Goal: Task Accomplishment & Management: Manage account settings

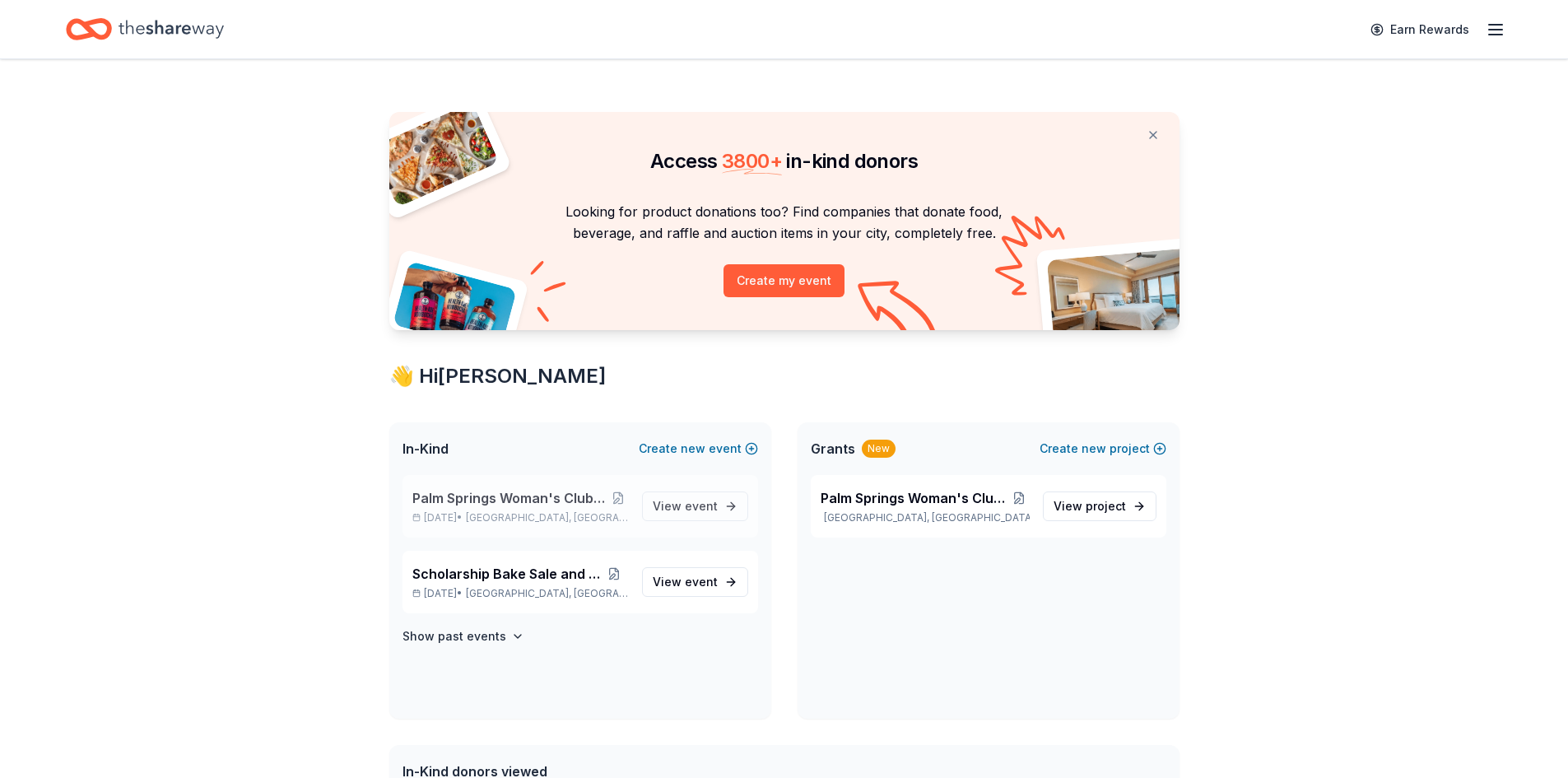
click at [538, 512] on span "Palm Springs, CA" at bounding box center [547, 519] width 162 height 14
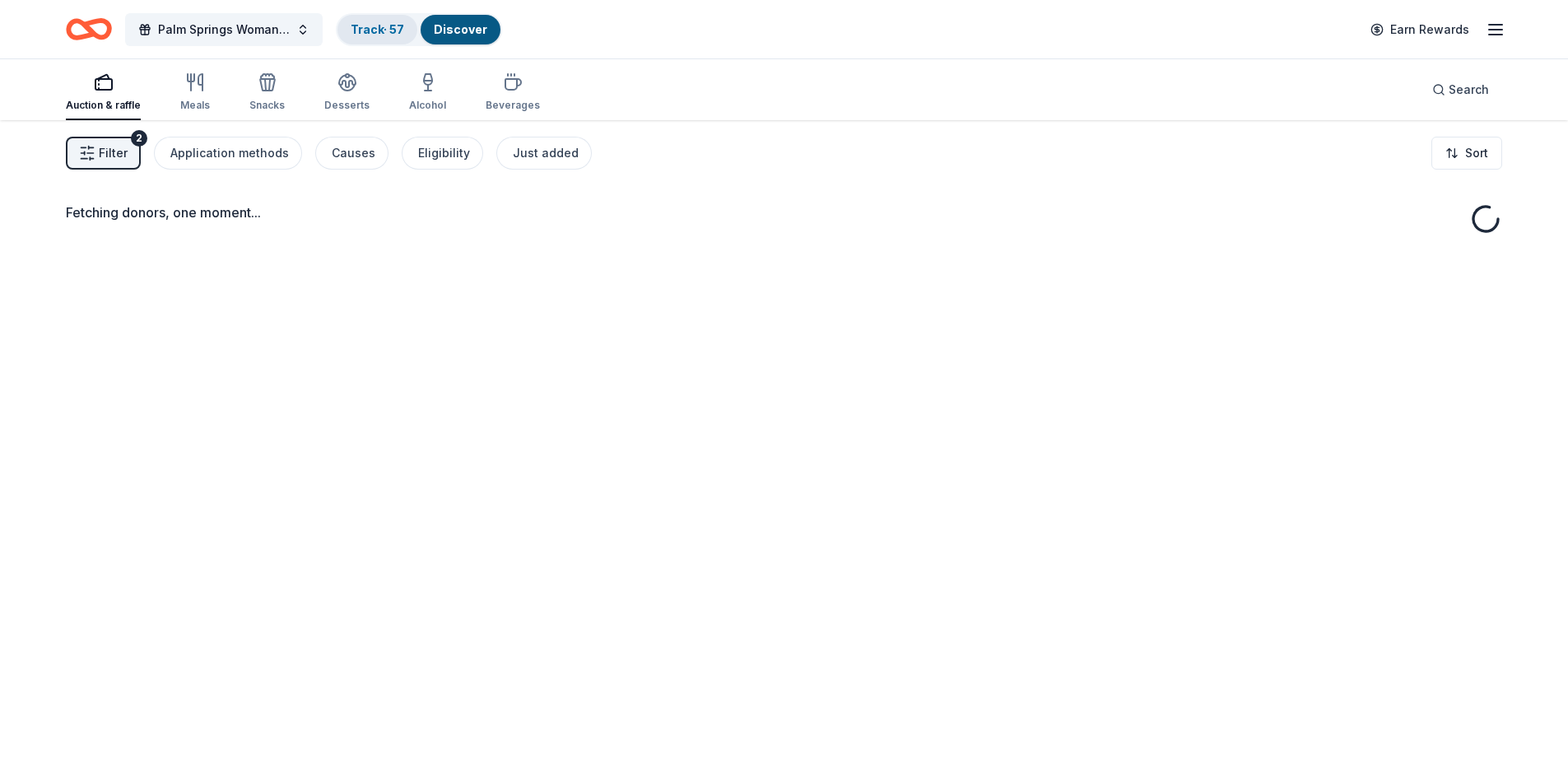
click at [378, 27] on link "Track · 57" at bounding box center [377, 29] width 54 height 14
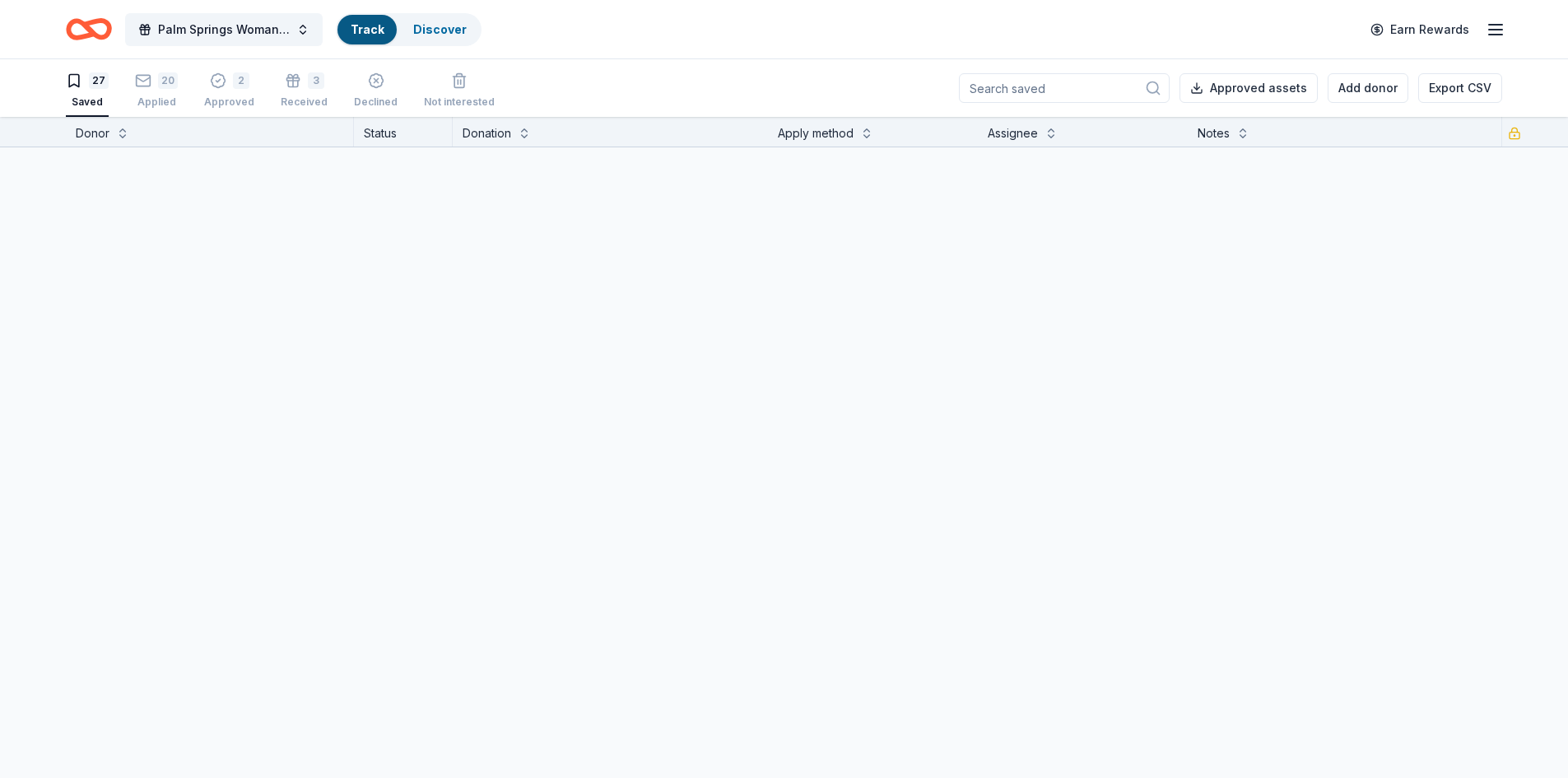
scroll to position [1, 0]
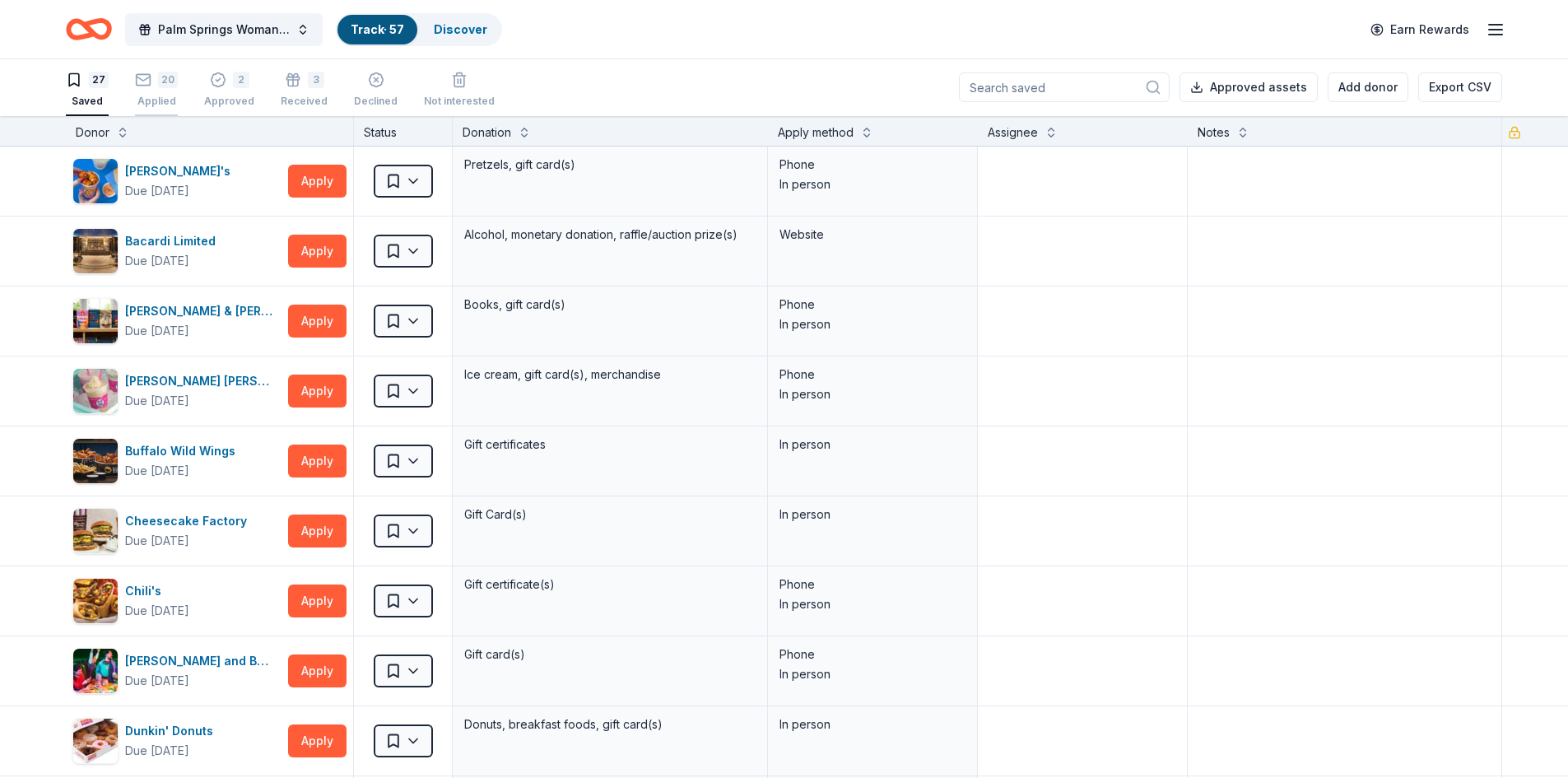
click at [146, 99] on div "Applied" at bounding box center [157, 101] width 43 height 14
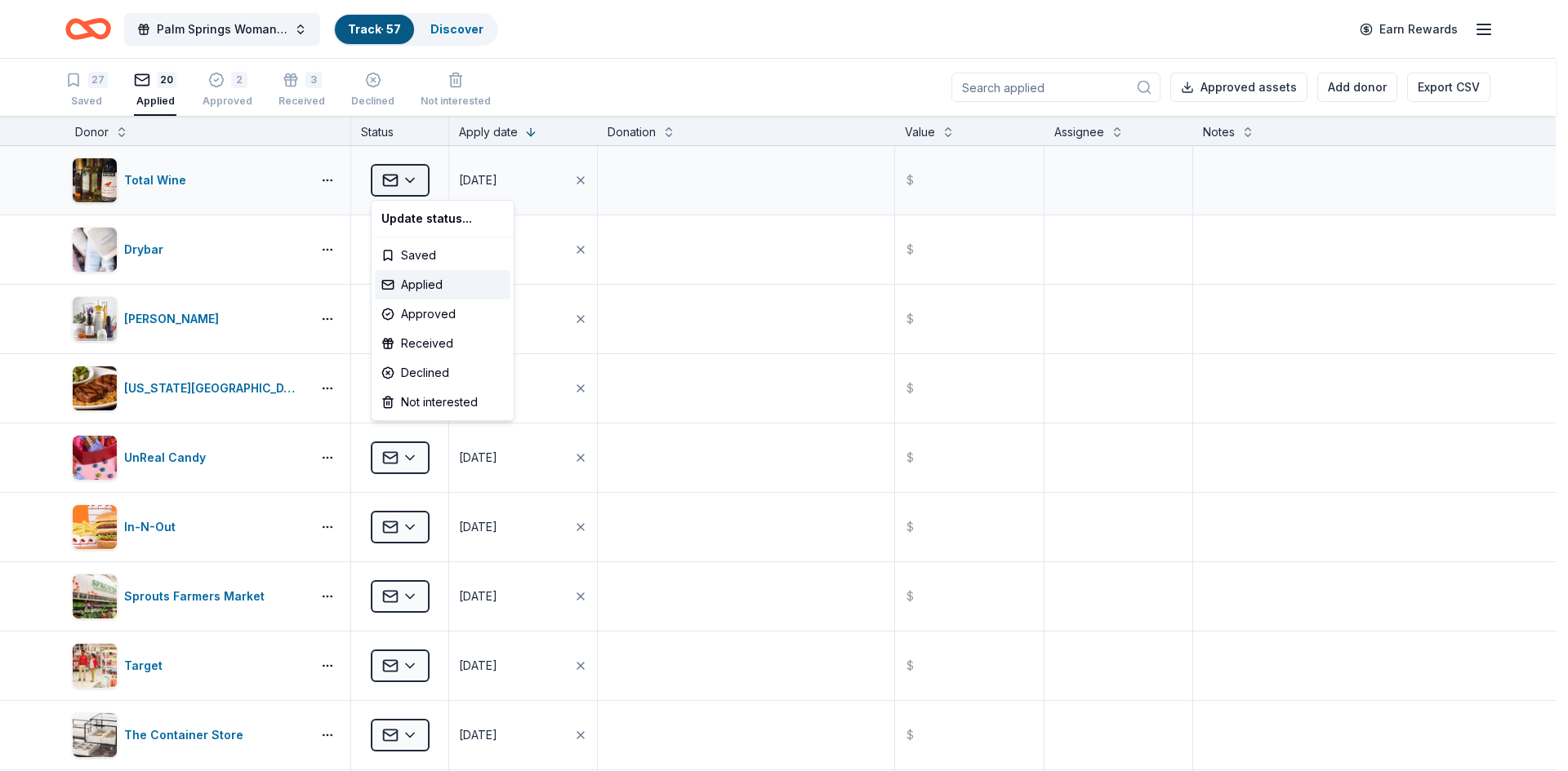
click at [409, 182] on html "Palm Springs Woman's Club Scholarship Event Track · 57 Discover Earn Rewards 27…" at bounding box center [784, 386] width 1568 height 771
click at [414, 314] on div "Approved" at bounding box center [443, 314] width 135 height 29
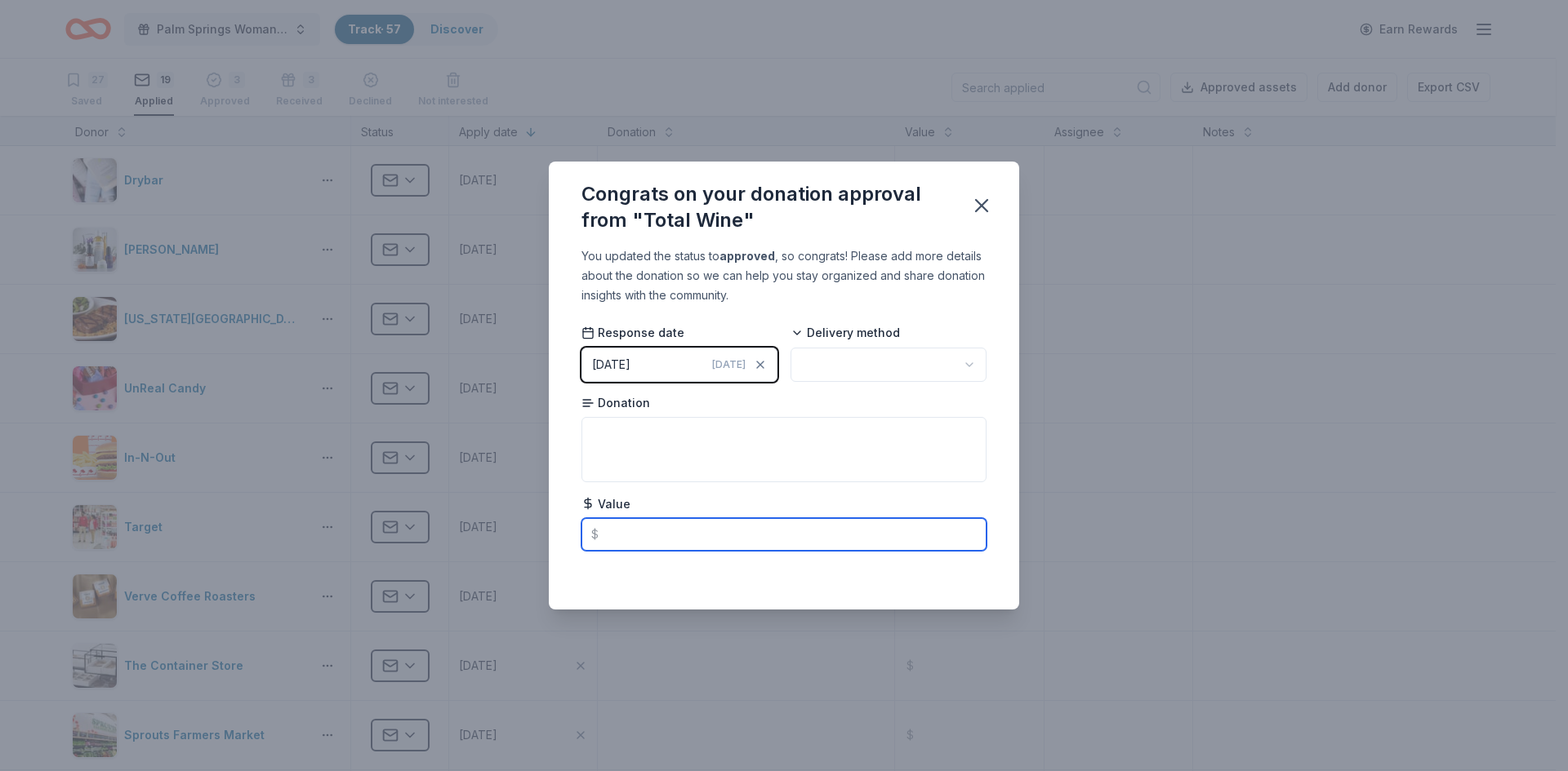
click at [617, 533] on input "text" at bounding box center [783, 534] width 405 height 33
type input "600.00"
click at [982, 196] on icon "button" at bounding box center [982, 206] width 23 height 23
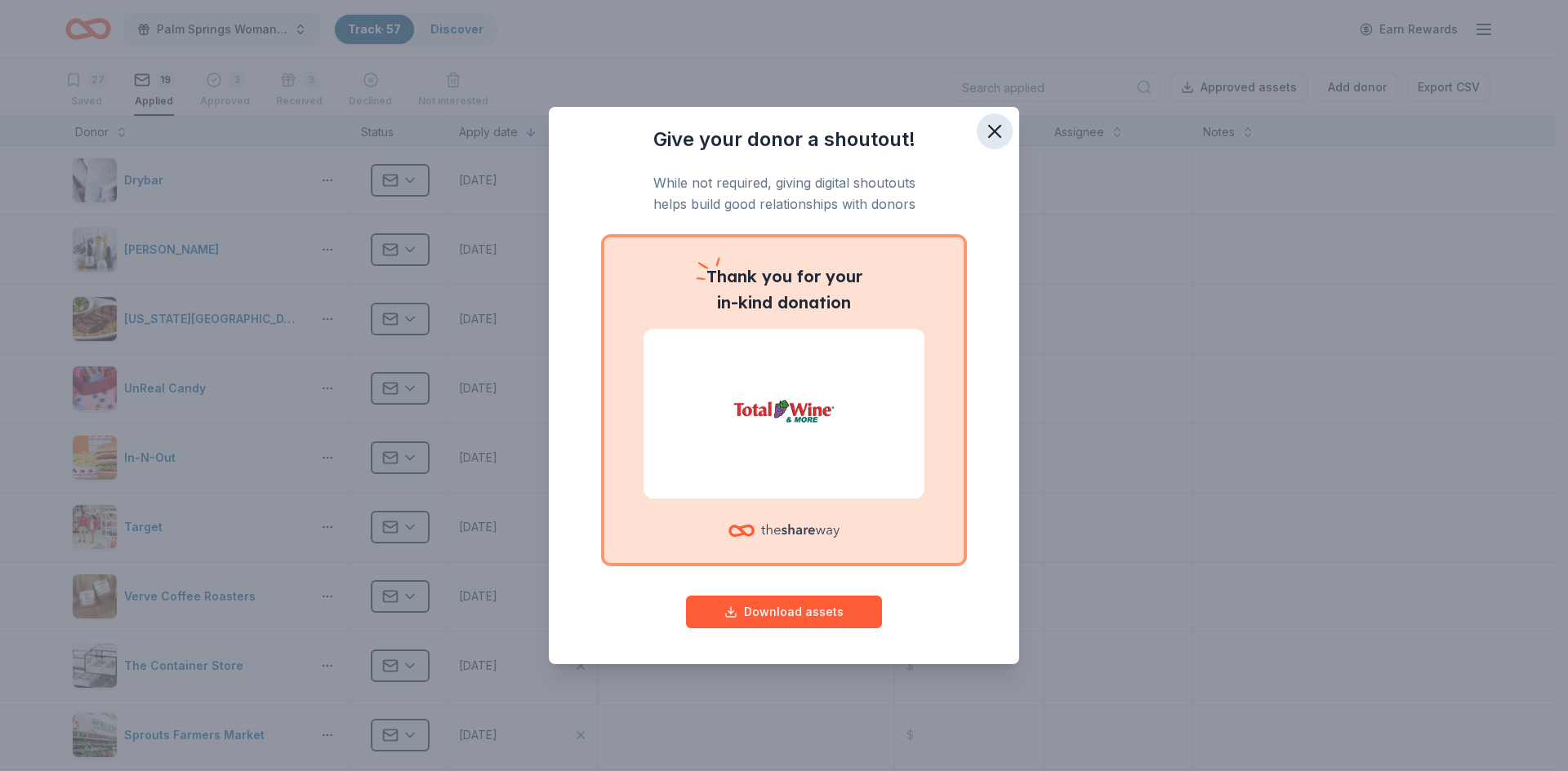
click at [998, 130] on icon "button" at bounding box center [995, 131] width 23 height 23
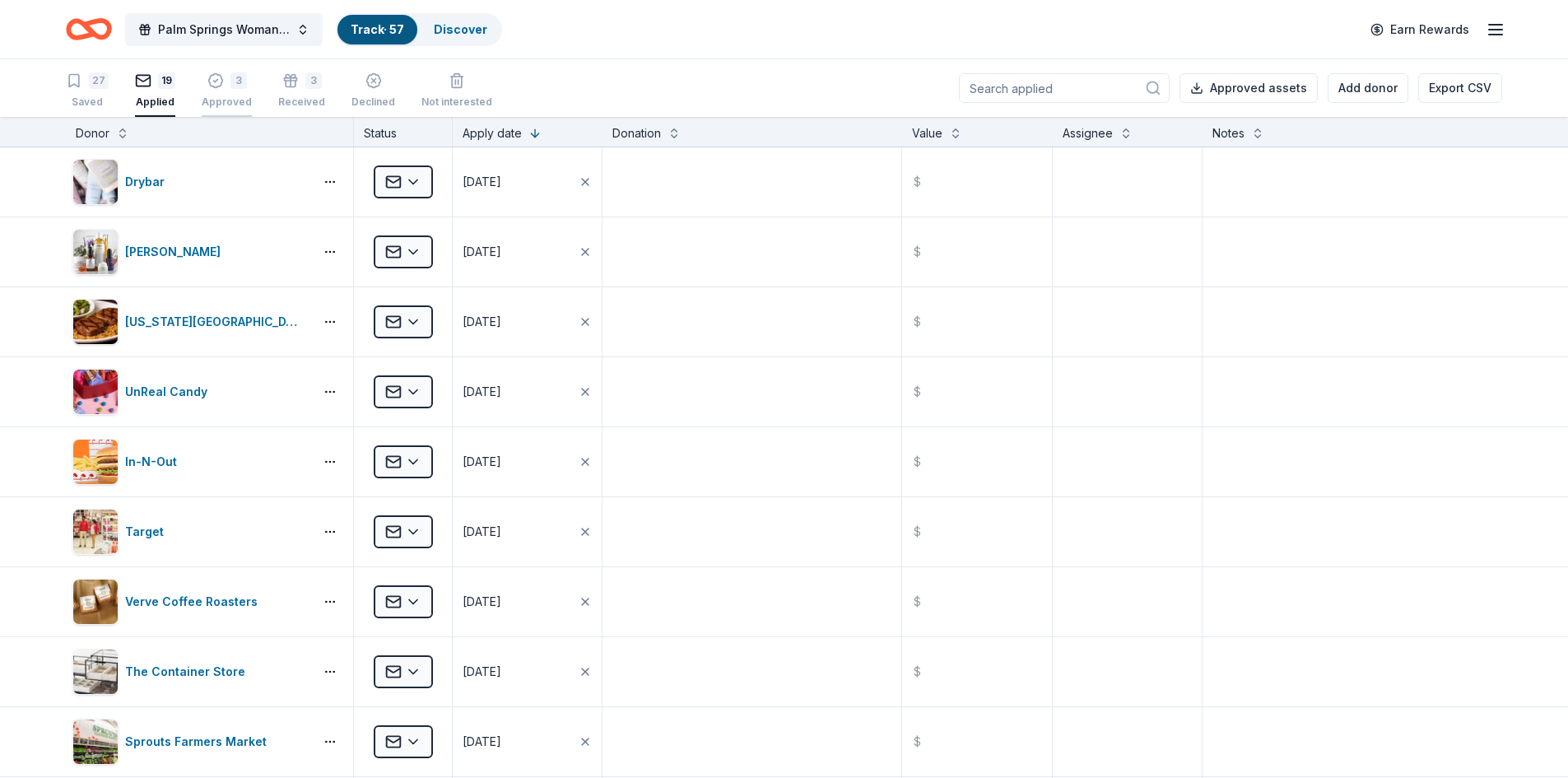
click at [223, 96] on div "Approved" at bounding box center [227, 94] width 51 height 14
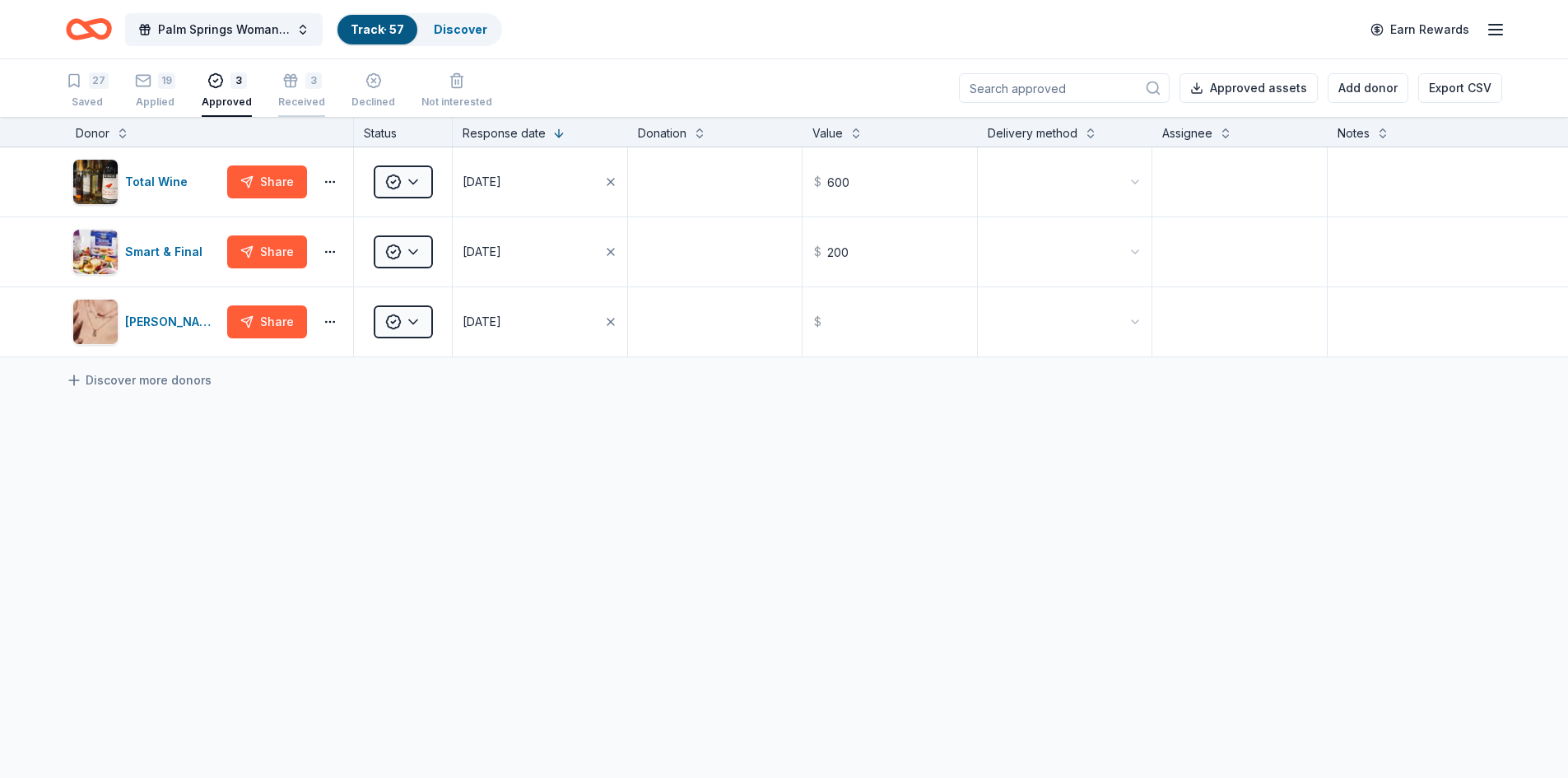
click at [310, 83] on div "3" at bounding box center [313, 80] width 17 height 17
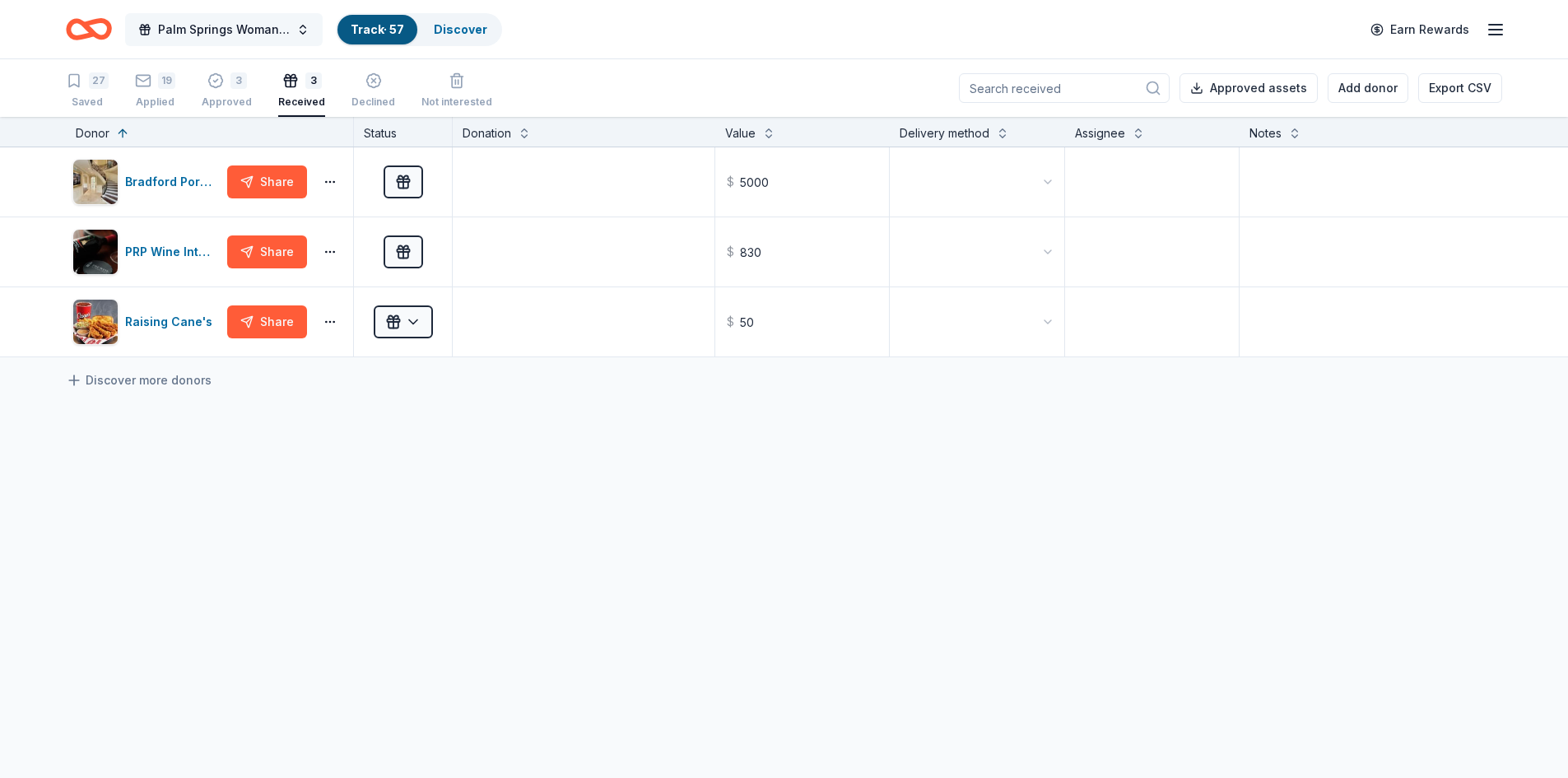
click at [258, 29] on span "Palm Springs Woman's Club Scholarship Event" at bounding box center [223, 29] width 132 height 19
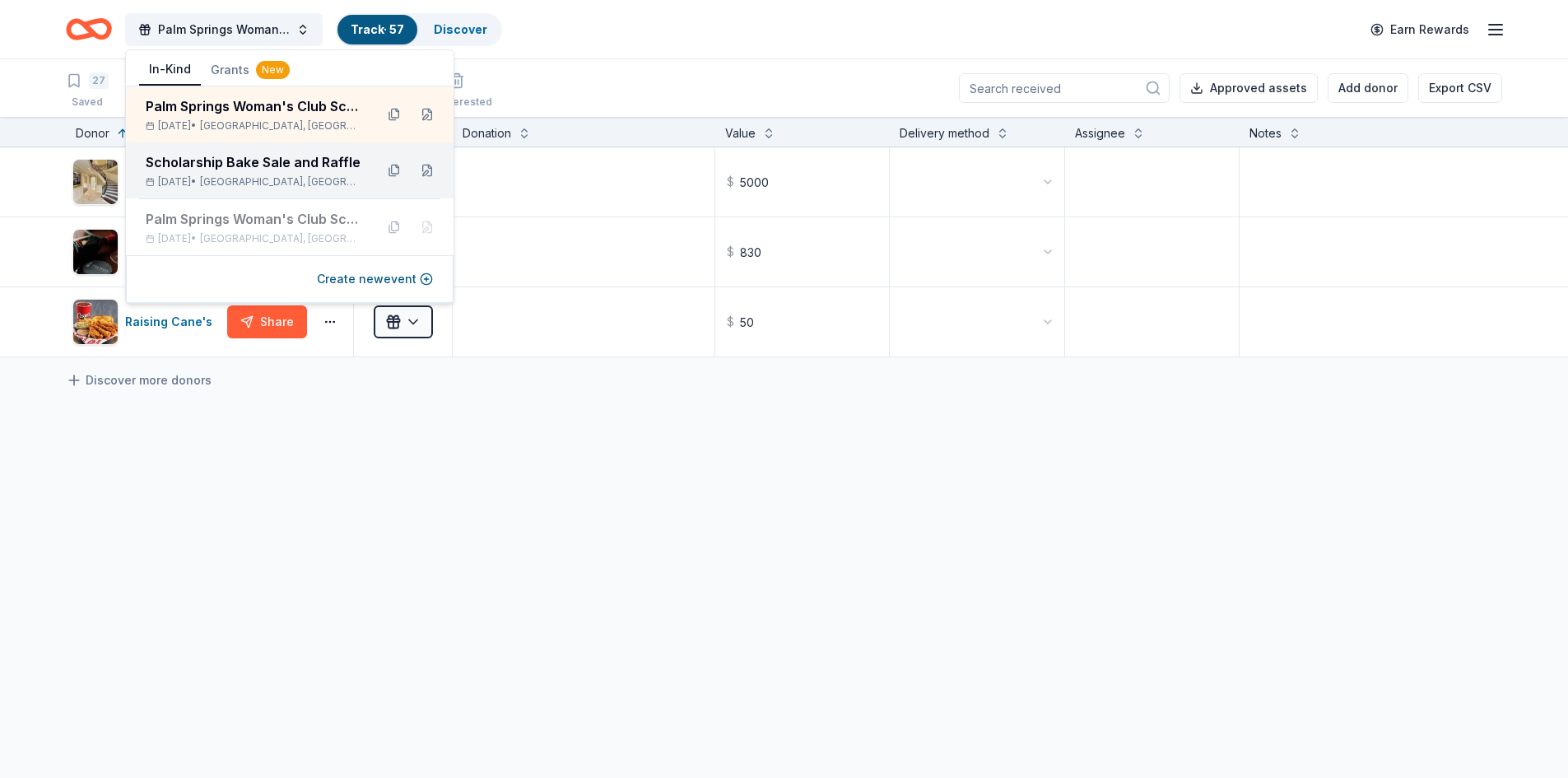
click at [266, 178] on span "Palm Springs, CA" at bounding box center [281, 182] width 162 height 14
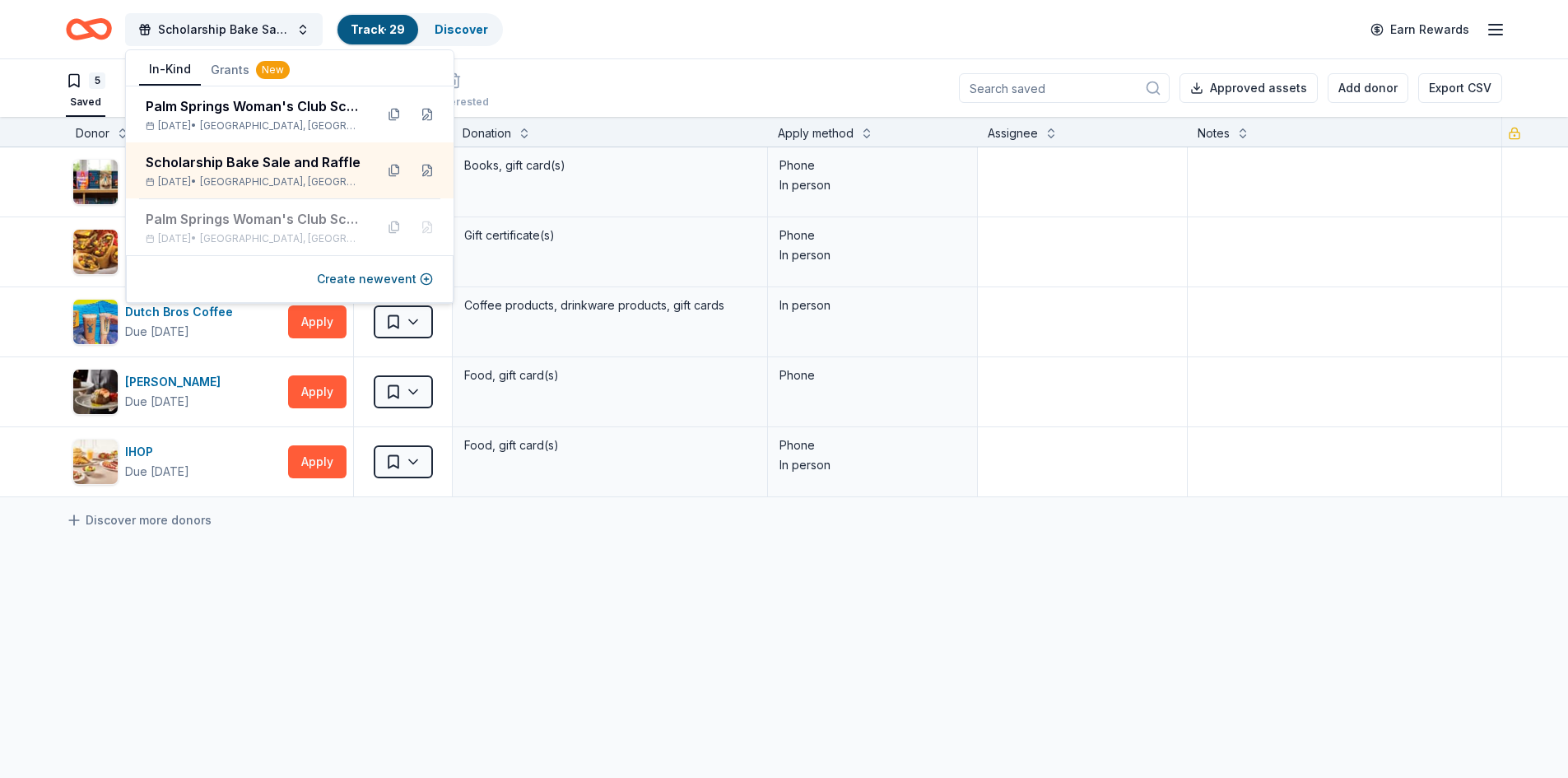
click at [424, 674] on div "Barnes & Noble Due in 29 days Apply Saved Books, gift card(s) Phone In person C…" at bounding box center [784, 477] width 1568 height 660
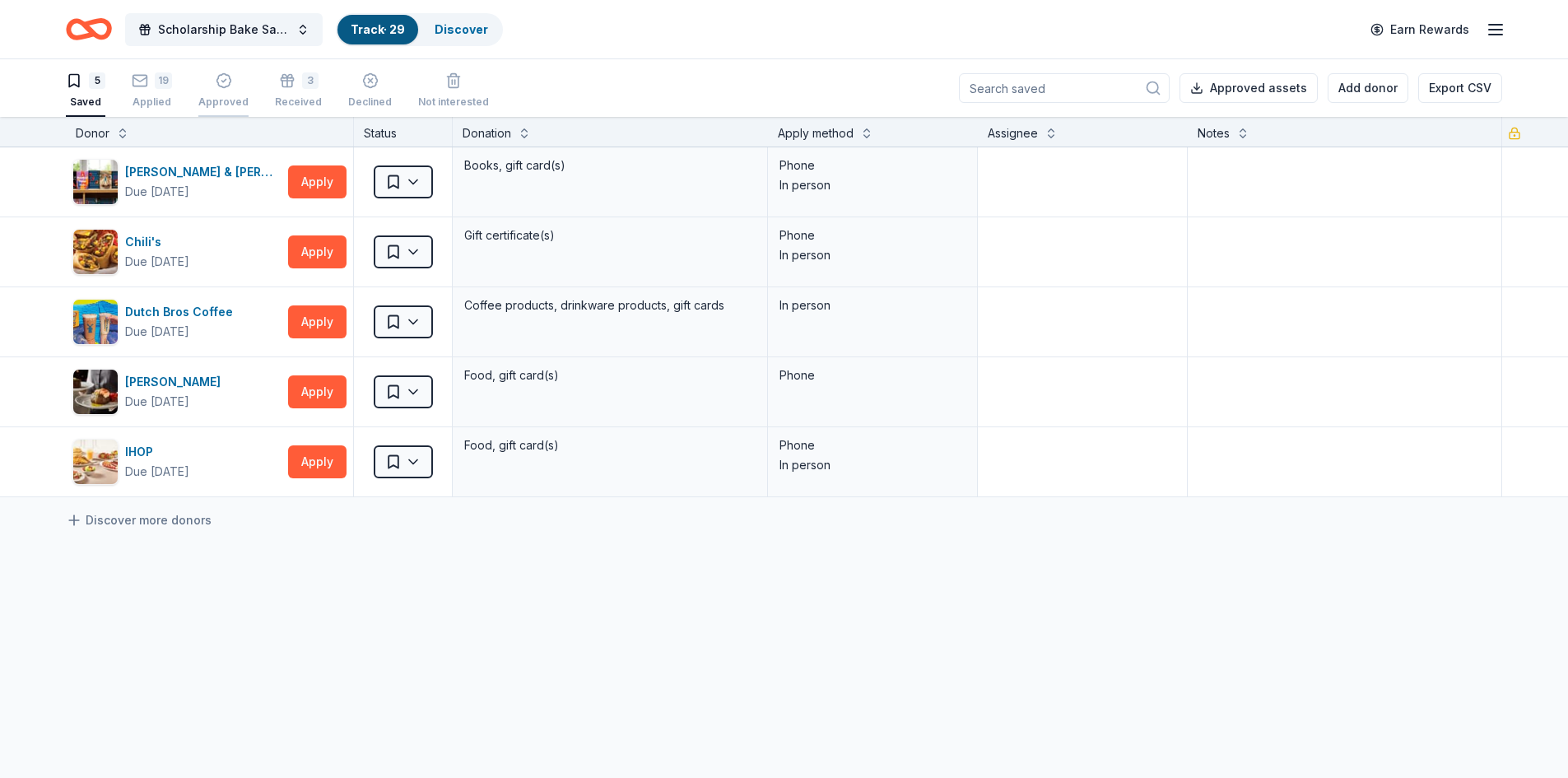
click at [225, 80] on icon "button" at bounding box center [223, 71] width 17 height 17
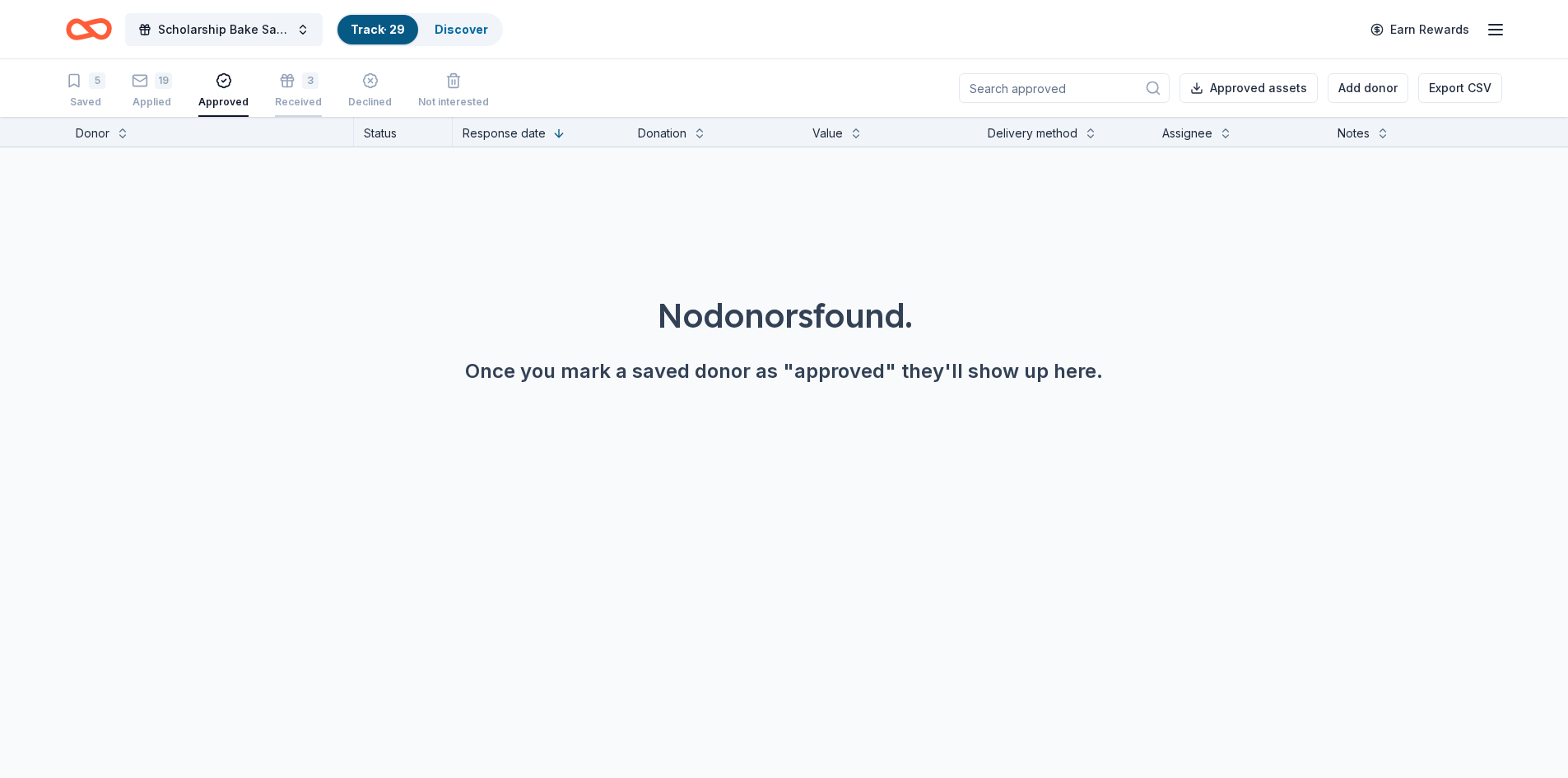
click at [302, 84] on div "3" at bounding box center [310, 80] width 17 height 17
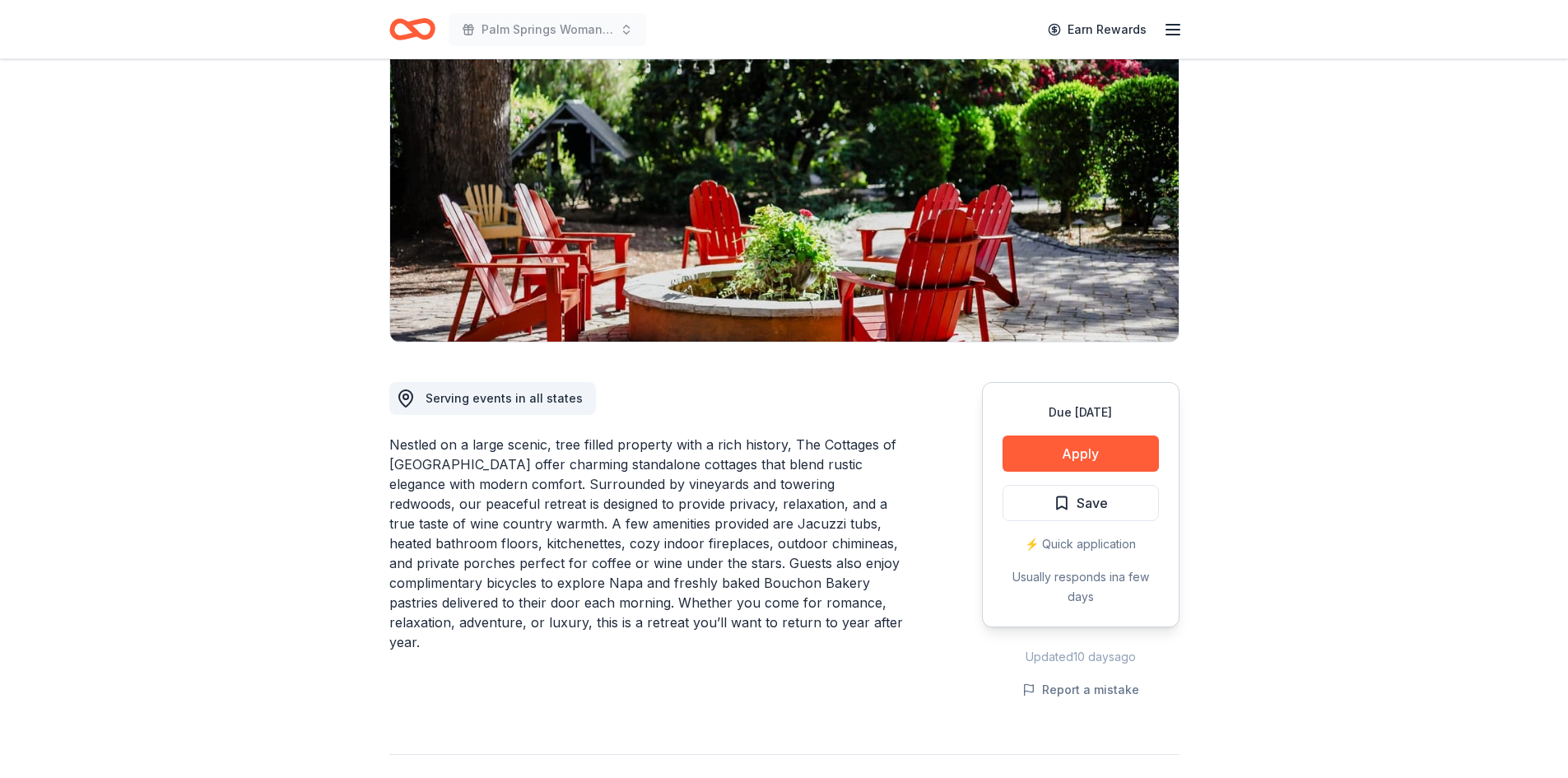
scroll to position [165, 0]
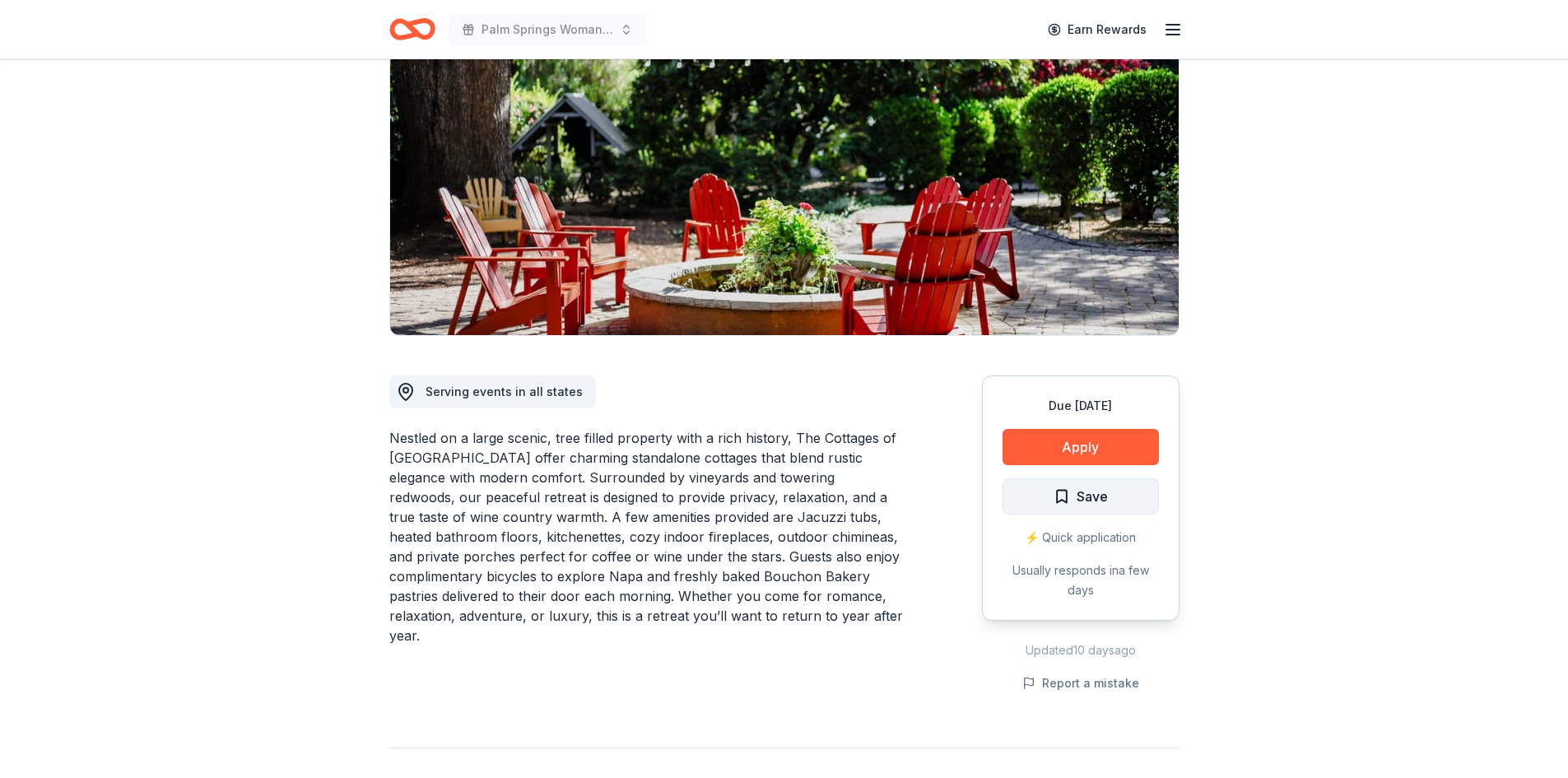
click at [1084, 497] on span "Save" at bounding box center [1092, 496] width 31 height 21
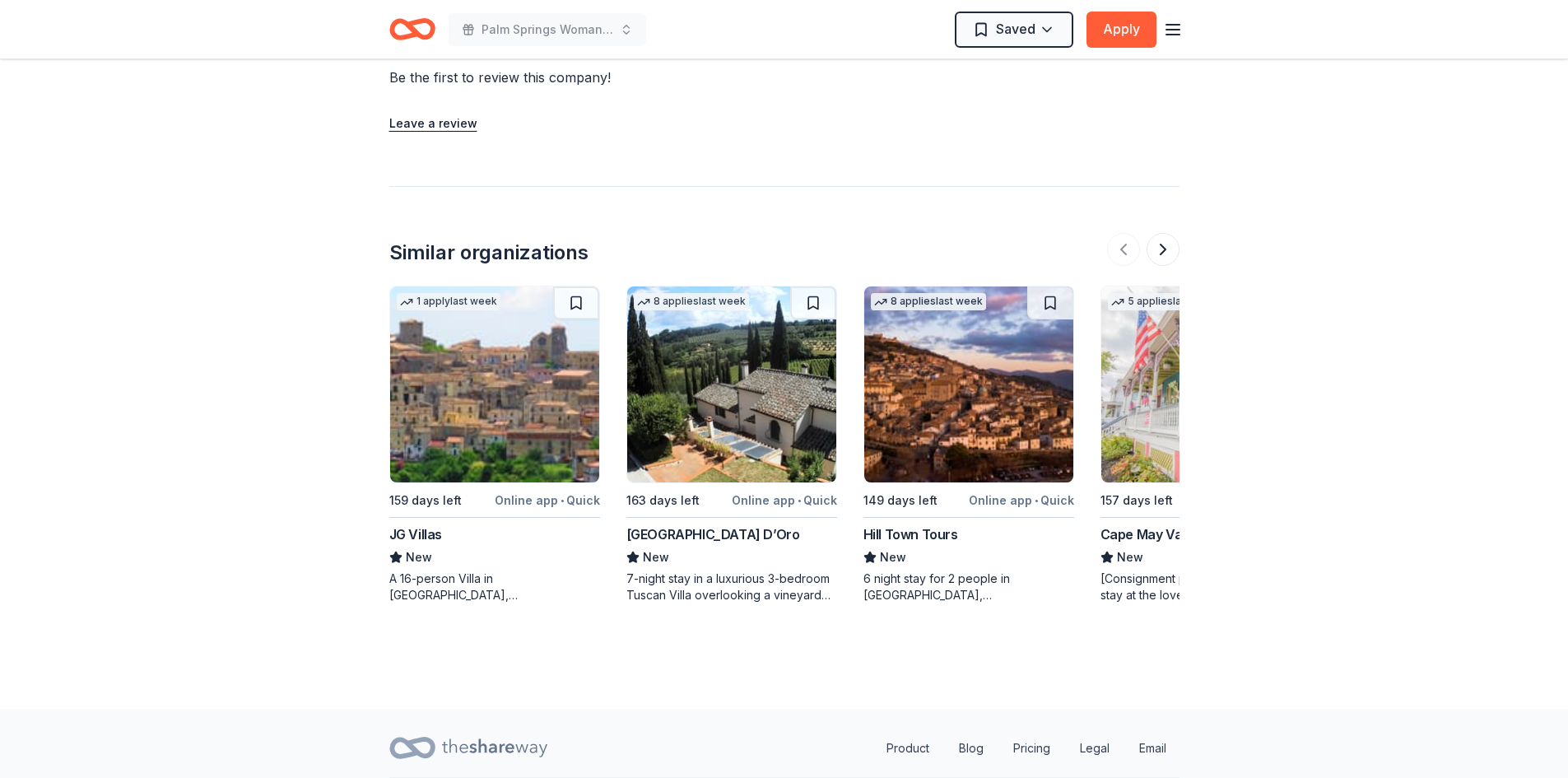
scroll to position [1565, 0]
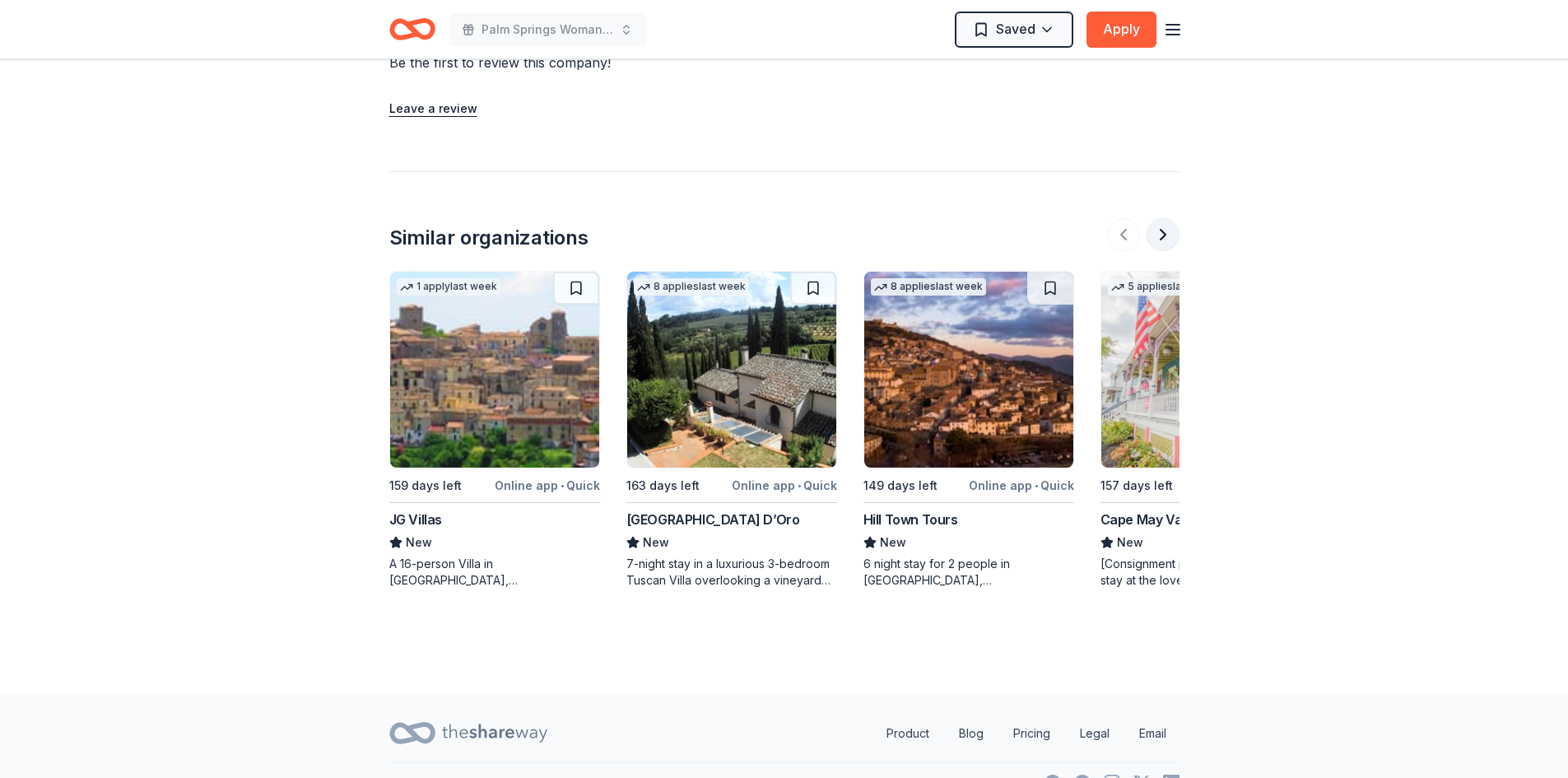
click at [1163, 234] on button at bounding box center [1164, 235] width 33 height 33
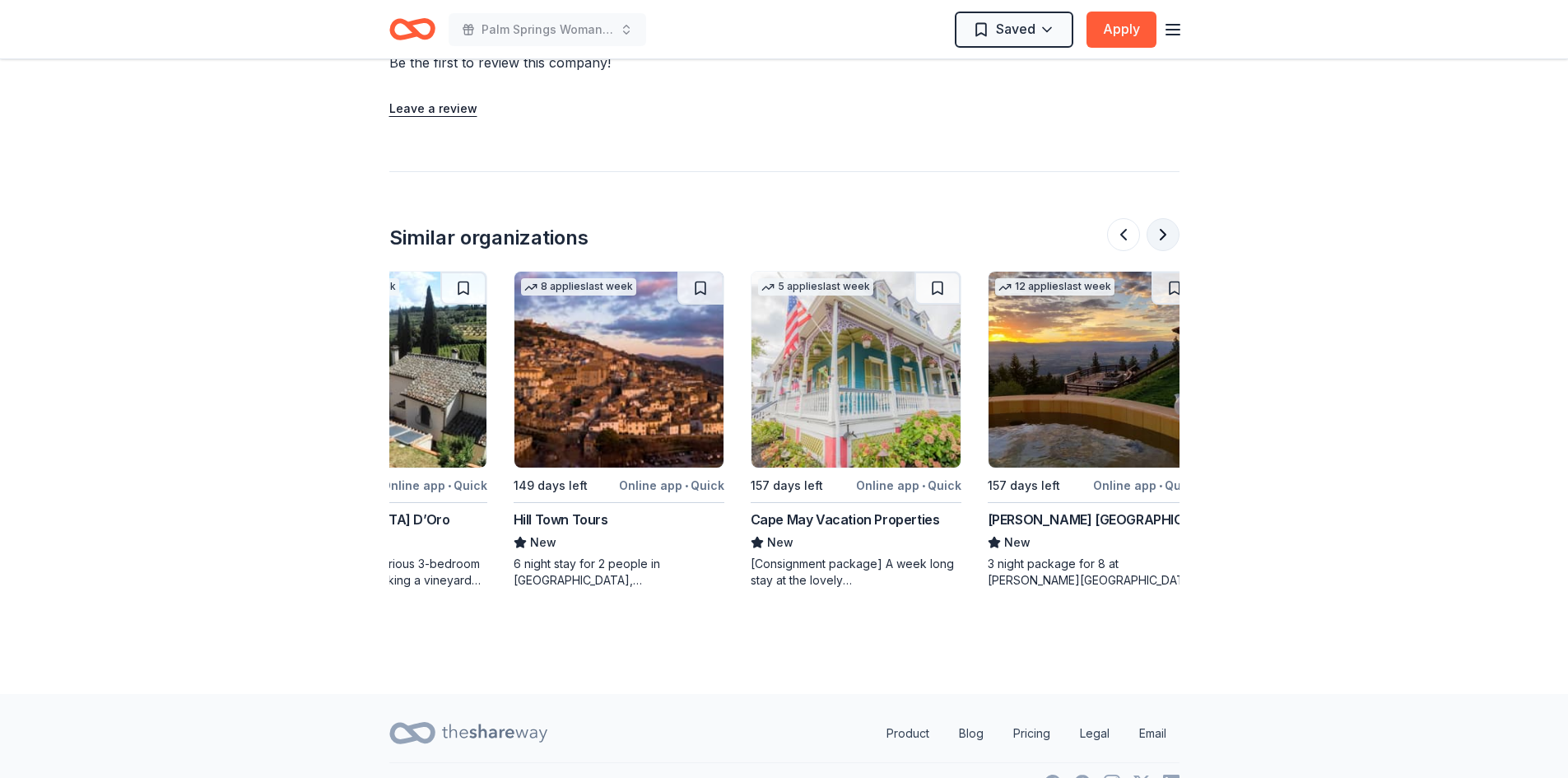
scroll to position [0, 368]
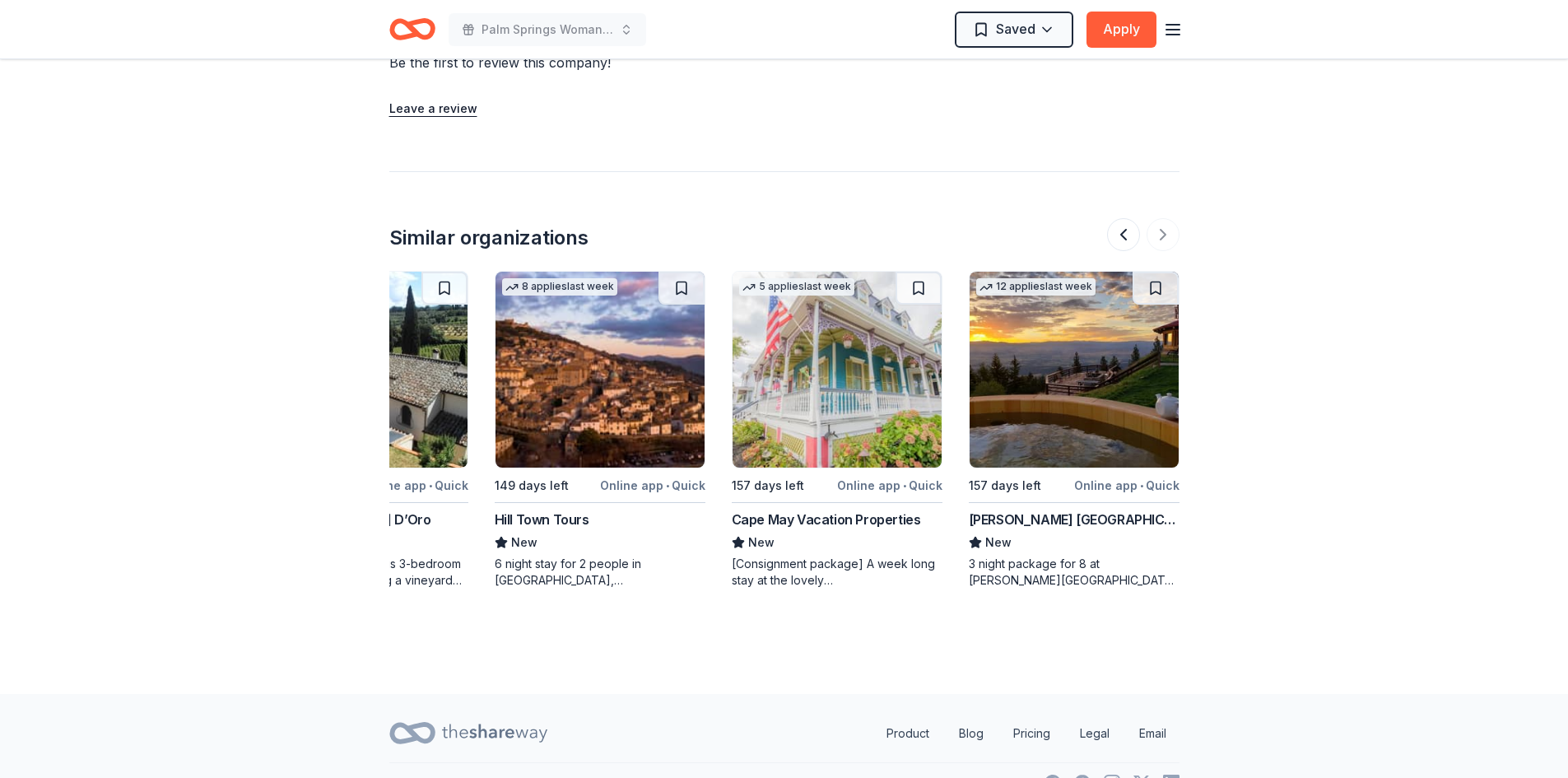
click at [834, 518] on div "Cape May Vacation Properties" at bounding box center [826, 520] width 189 height 19
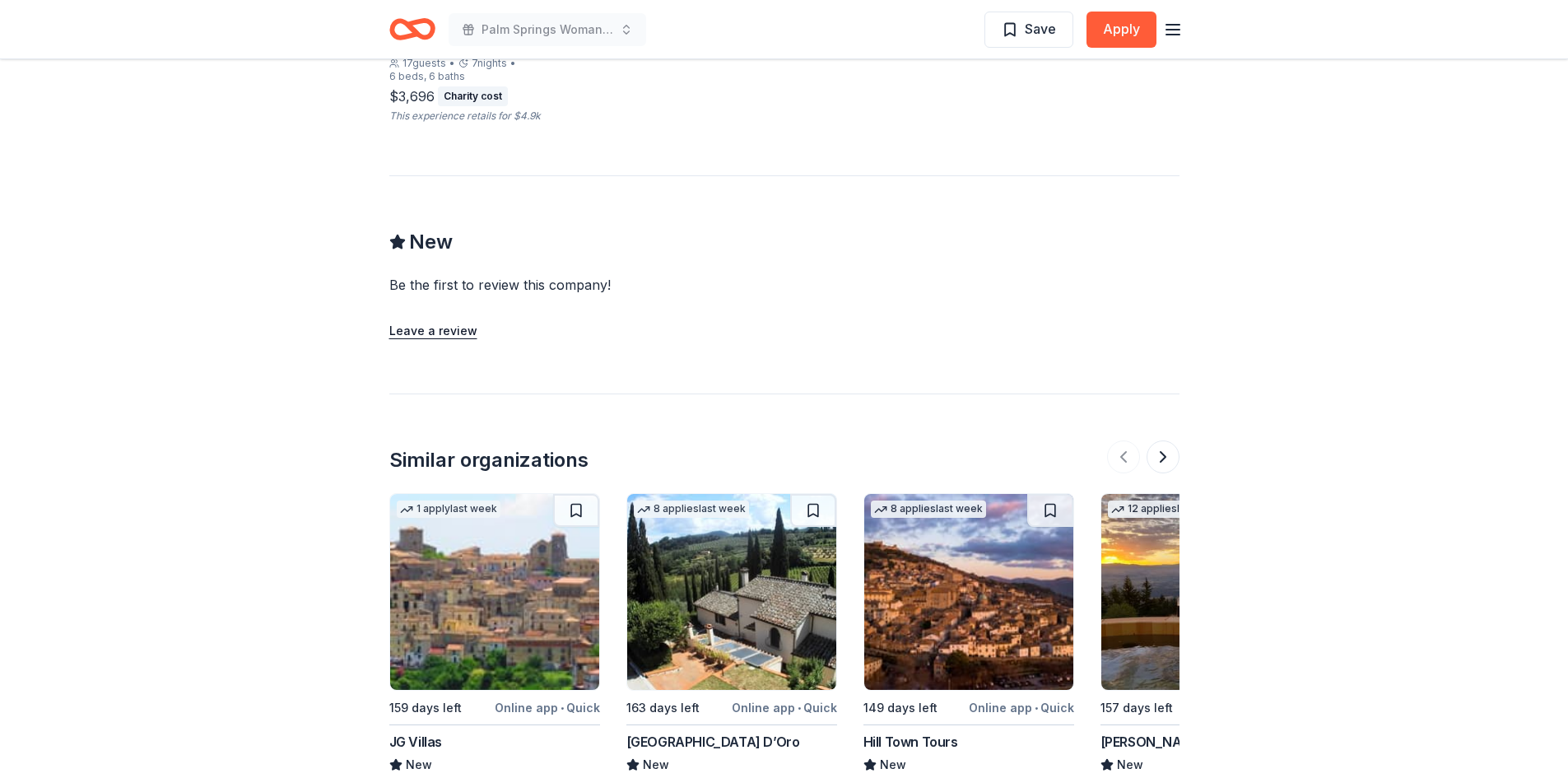
scroll to position [1537, 0]
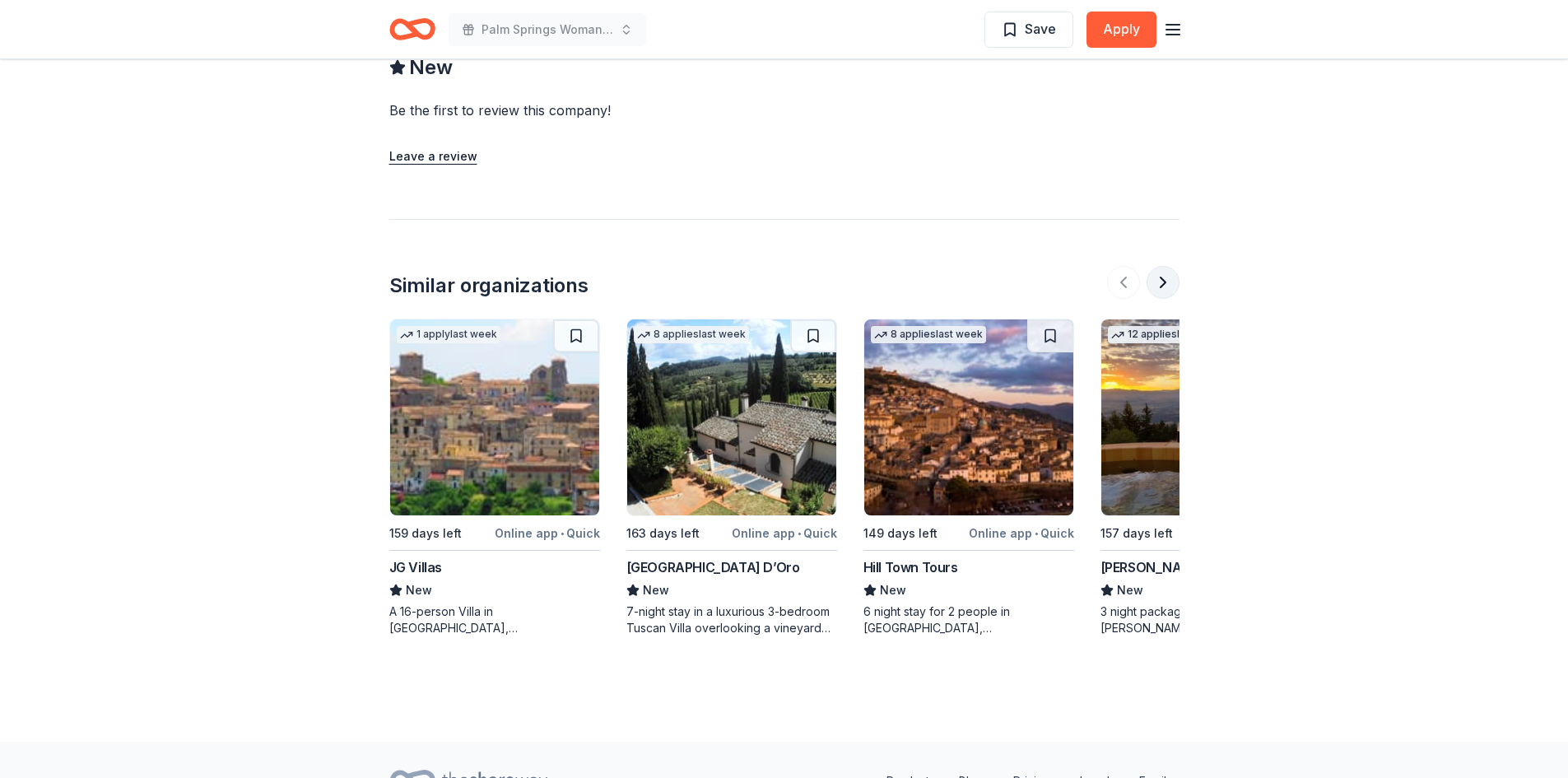
click at [1165, 284] on button at bounding box center [1164, 283] width 33 height 33
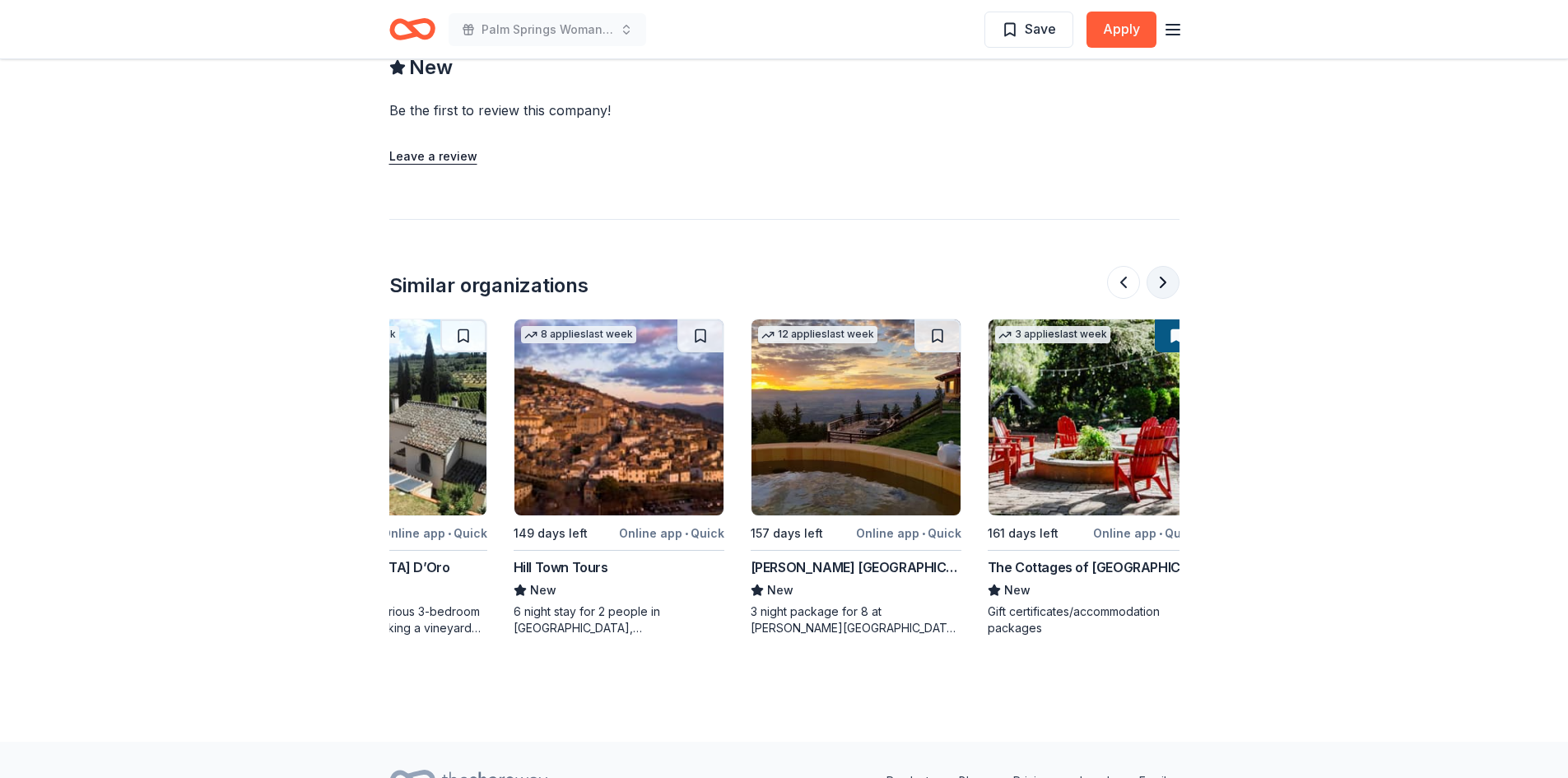
scroll to position [0, 368]
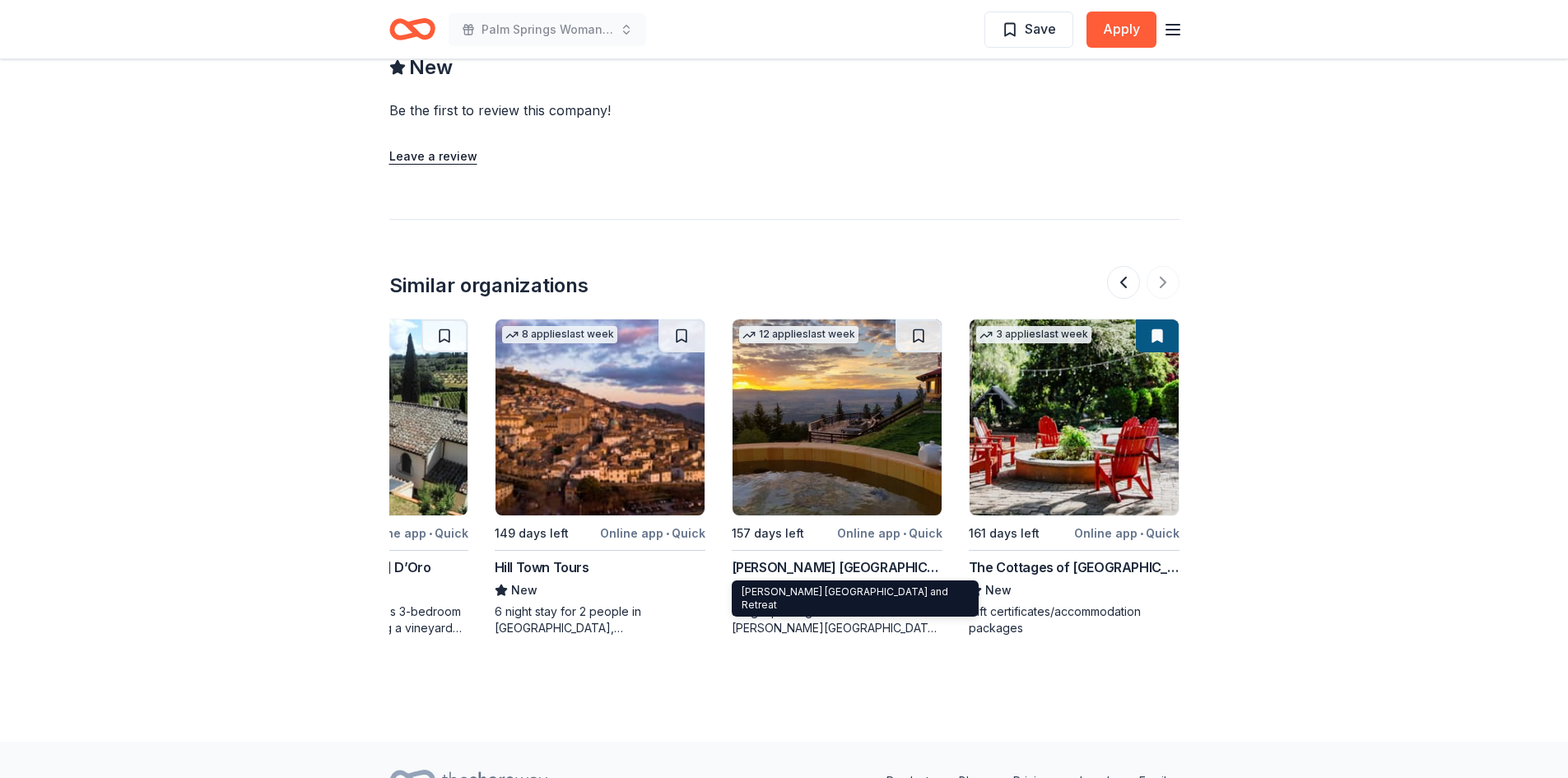
click at [822, 566] on div "[PERSON_NAME] [GEOGRAPHIC_DATA] and Retreat" at bounding box center [837, 567] width 210 height 19
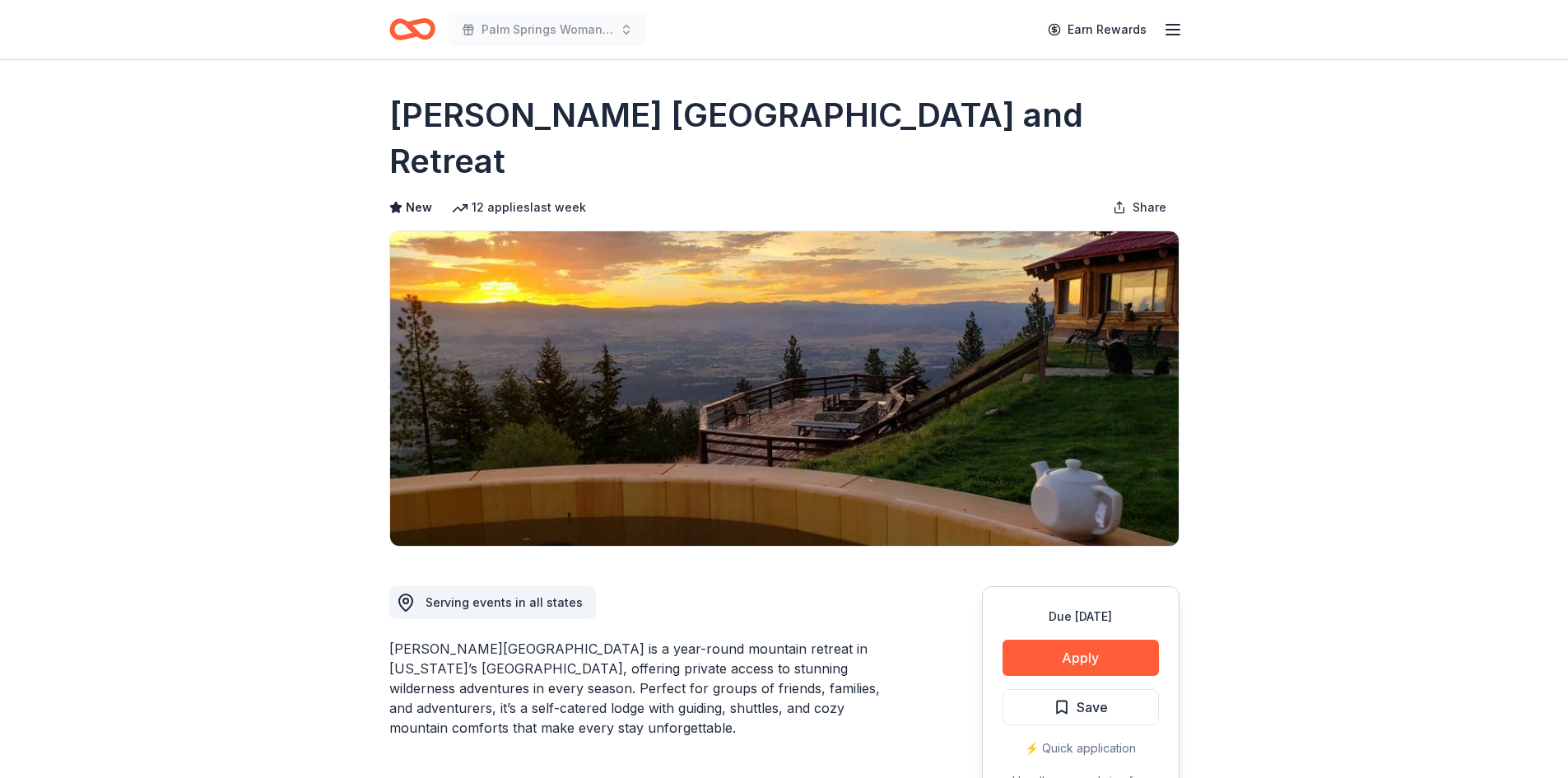
scroll to position [681, 0]
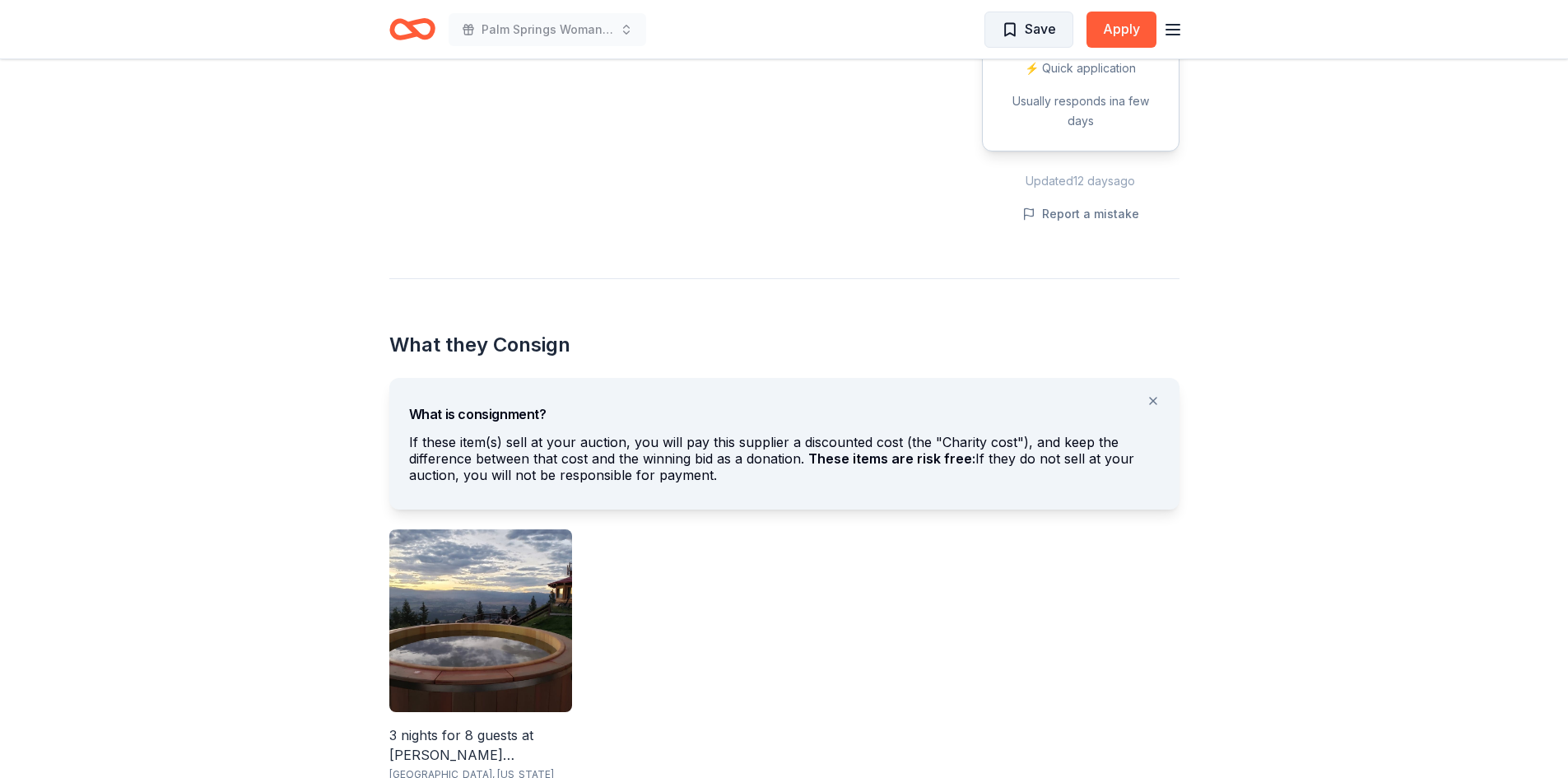
click at [1026, 26] on span "Save" at bounding box center [1041, 29] width 31 height 21
